Goal: Task Accomplishment & Management: Manage account settings

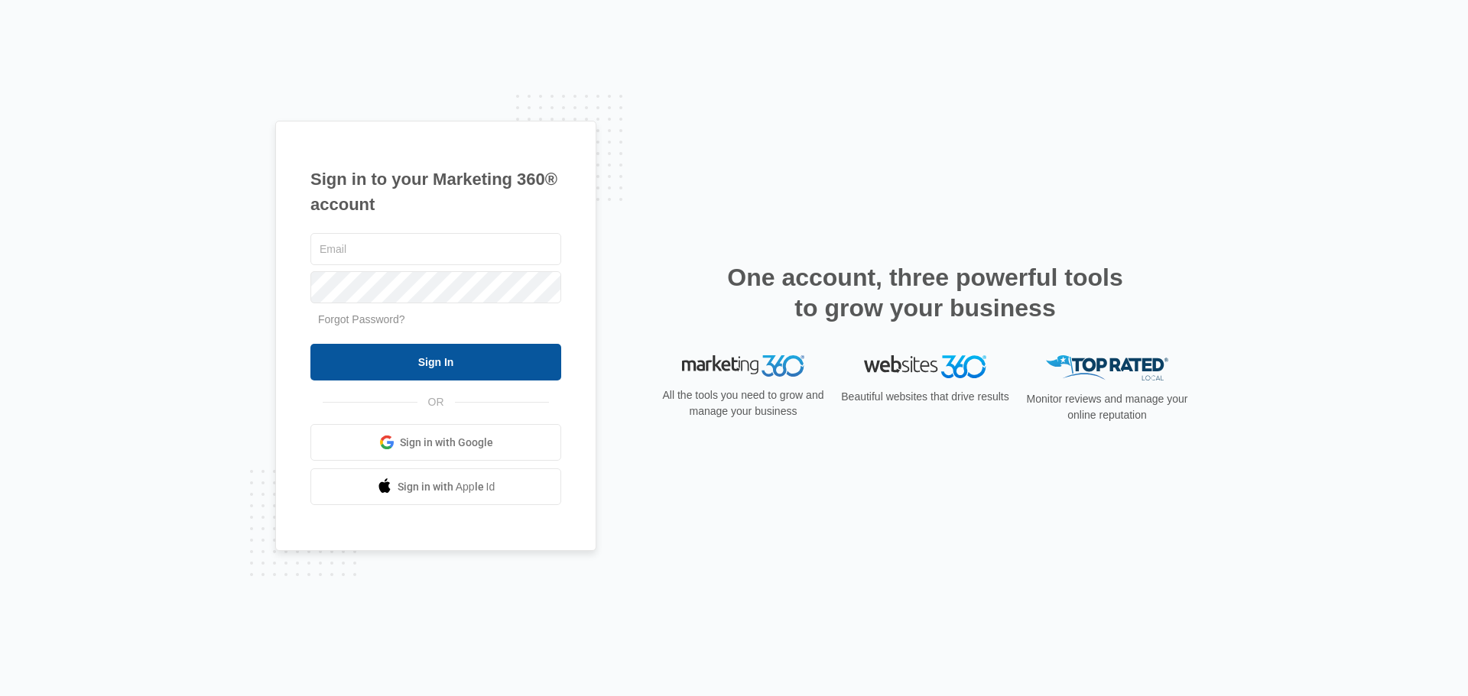
type input "[EMAIL_ADDRESS][DOMAIN_NAME]"
click at [420, 368] on input "Sign In" at bounding box center [435, 362] width 251 height 37
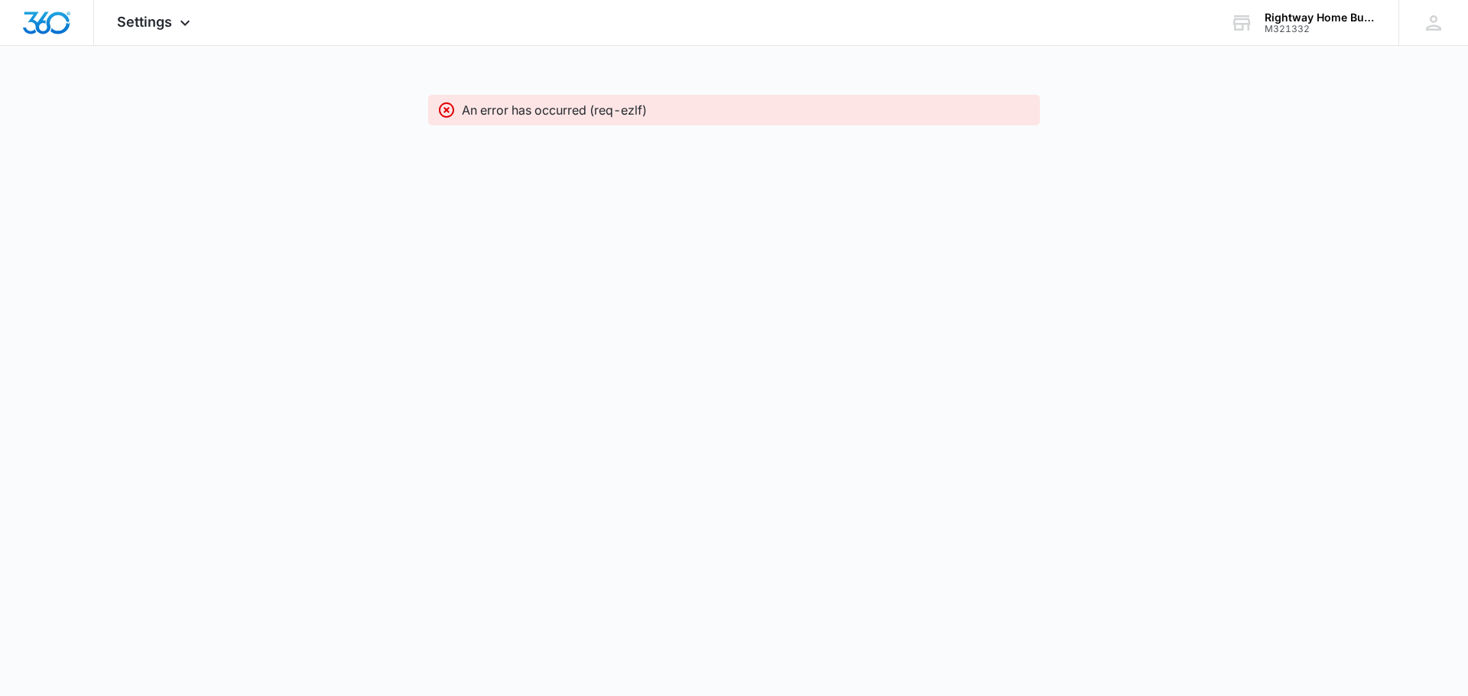
click at [446, 108] on icon at bounding box center [446, 110] width 18 height 18
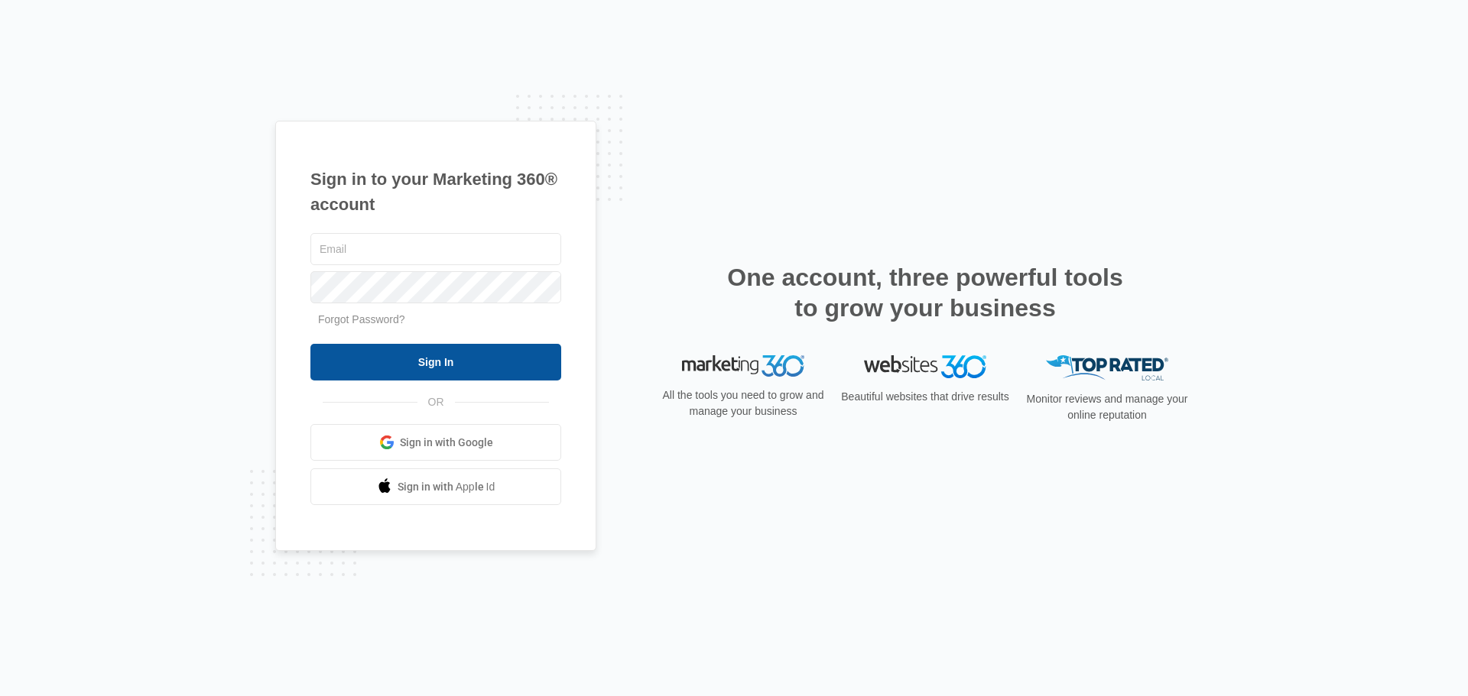
type input "[EMAIL_ADDRESS][DOMAIN_NAME]"
click at [451, 363] on input "Sign In" at bounding box center [435, 362] width 251 height 37
